Goal: Transaction & Acquisition: Book appointment/travel/reservation

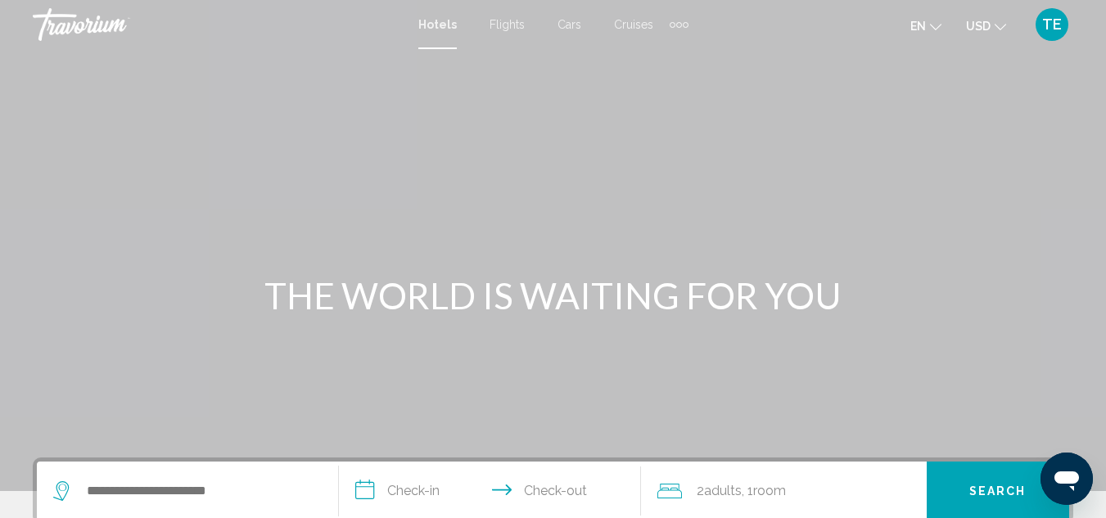
click at [507, 27] on span "Flights" at bounding box center [507, 24] width 35 height 13
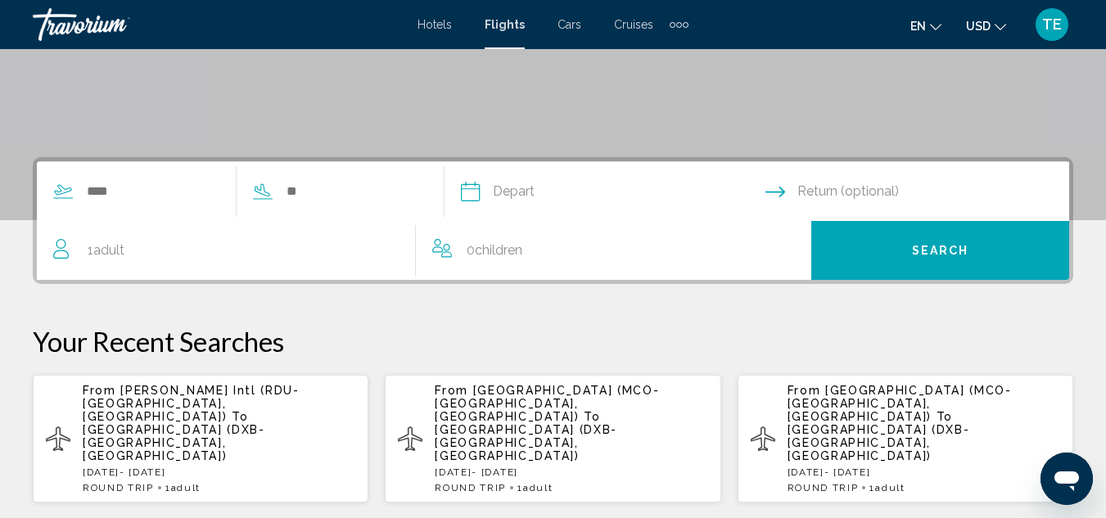
scroll to position [273, 0]
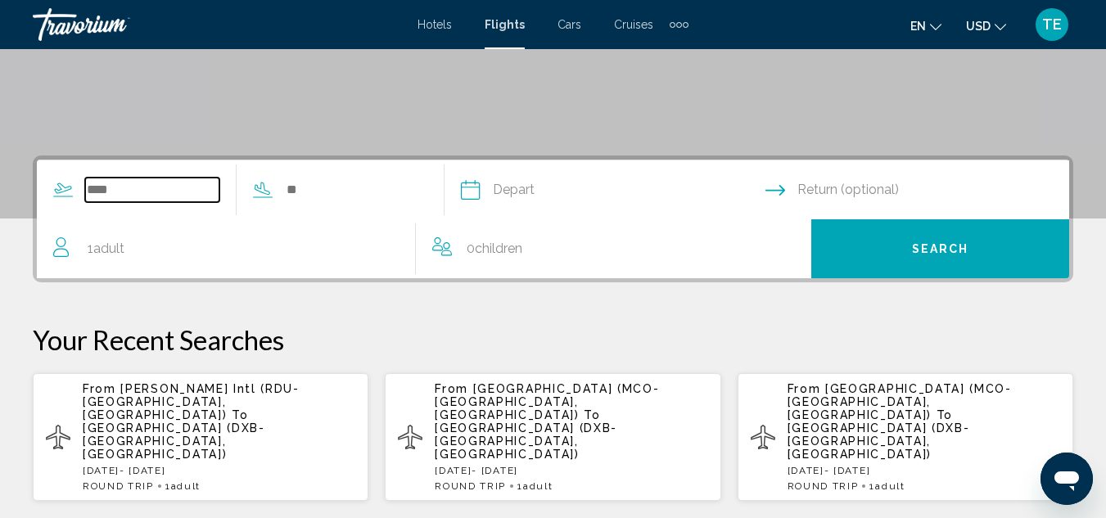
click at [135, 187] on input "Search widget" at bounding box center [152, 190] width 134 height 25
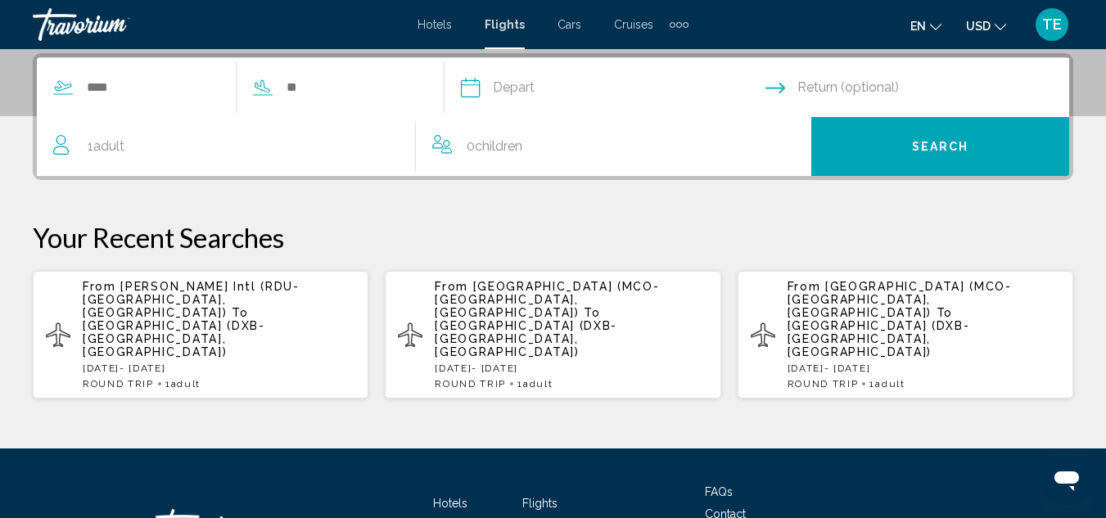
click at [170, 293] on span "[PERSON_NAME] Intl (RDU-[GEOGRAPHIC_DATA], [GEOGRAPHIC_DATA])" at bounding box center [191, 299] width 217 height 39
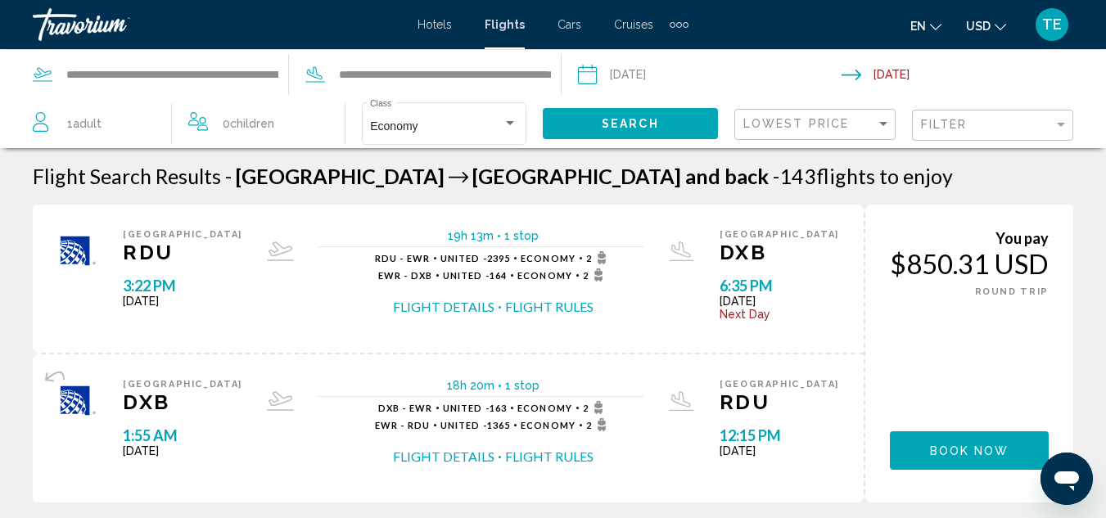
click at [448, 306] on button "Flight Details" at bounding box center [444, 307] width 102 height 18
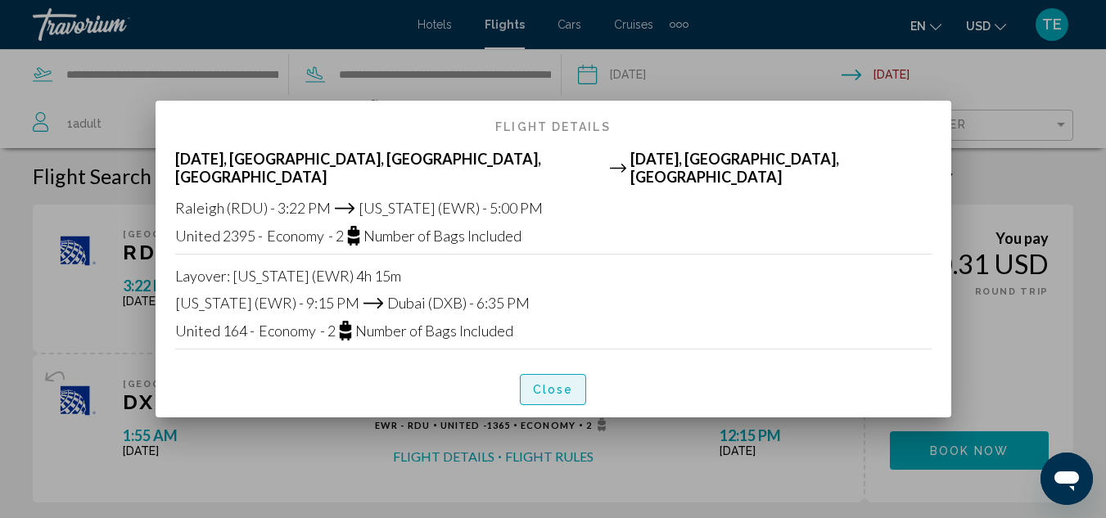
click at [550, 382] on span "Close" at bounding box center [553, 388] width 41 height 13
